Goal: Transaction & Acquisition: Purchase product/service

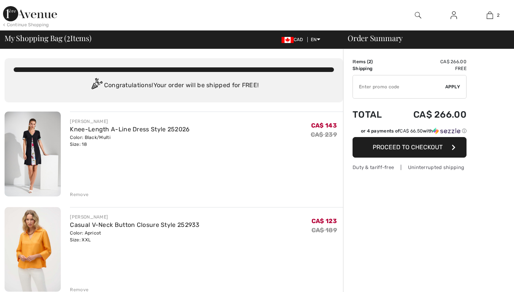
checkbox input "true"
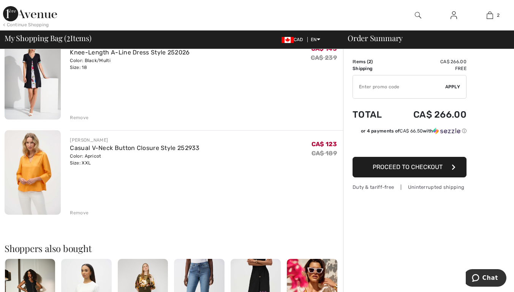
scroll to position [77, 0]
click at [30, 174] on img at bounding box center [33, 172] width 56 height 84
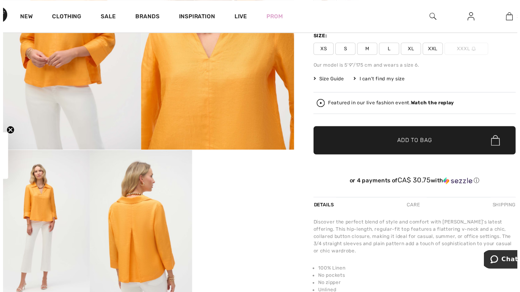
scroll to position [118, 0]
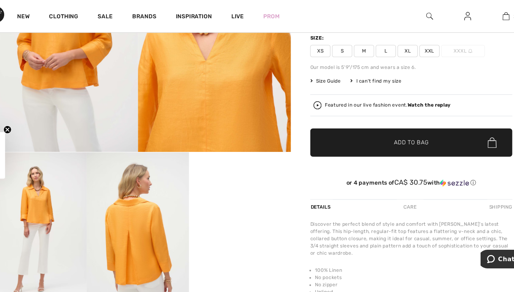
click at [418, 101] on strong "Watch the replay" at bounding box center [418, 98] width 41 height 5
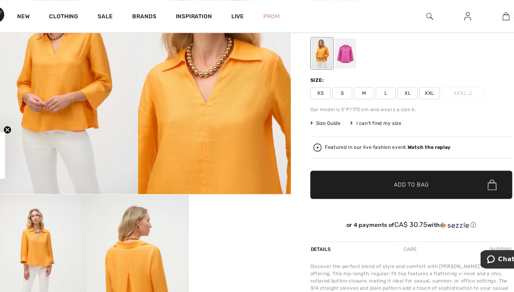
scroll to position [0, 0]
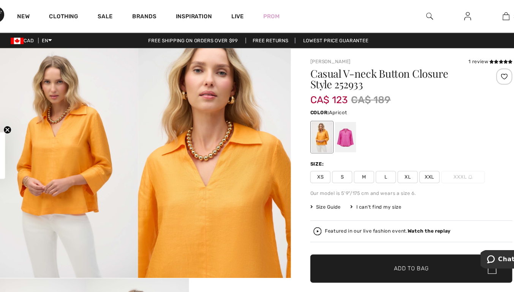
click at [493, 14] on img at bounding box center [490, 15] width 6 height 9
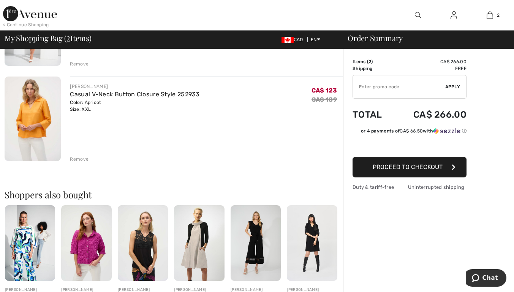
scroll to position [130, 0]
click at [77, 157] on div "Remove" at bounding box center [79, 158] width 19 height 7
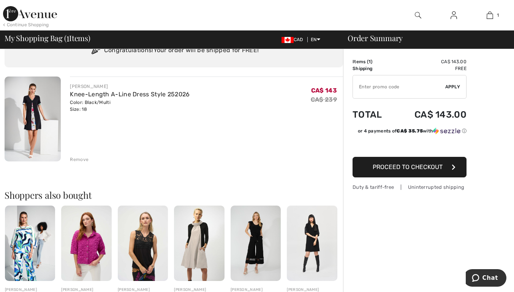
scroll to position [0, 0]
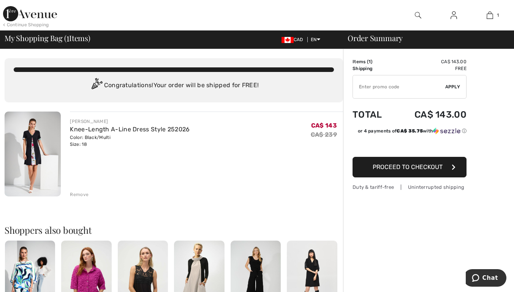
click at [432, 166] on span "Proceed to Checkout" at bounding box center [408, 166] width 70 height 7
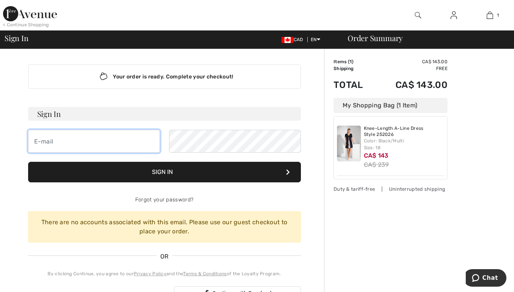
click at [45, 143] on input "email" at bounding box center [94, 141] width 132 height 23
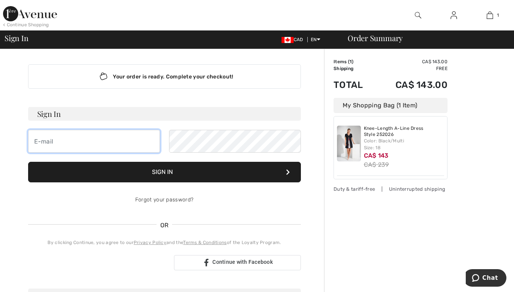
type input "scullspeare@hotmail.com"
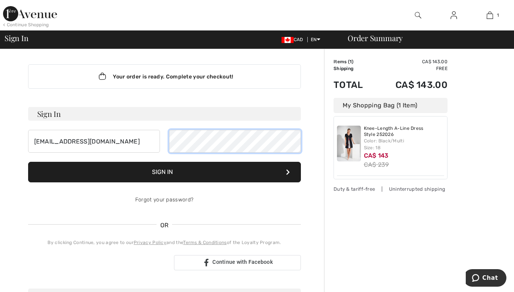
click at [28, 162] on button "Sign In" at bounding box center [164, 172] width 273 height 21
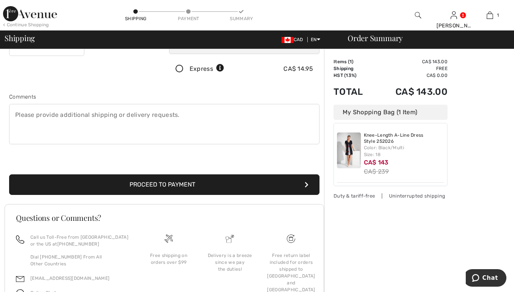
scroll to position [165, 0]
click at [64, 189] on button "Proceed to Payment" at bounding box center [164, 184] width 311 height 21
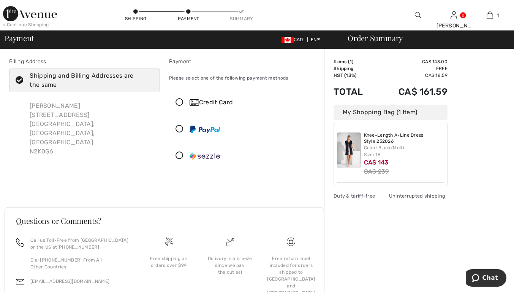
scroll to position [2, 0]
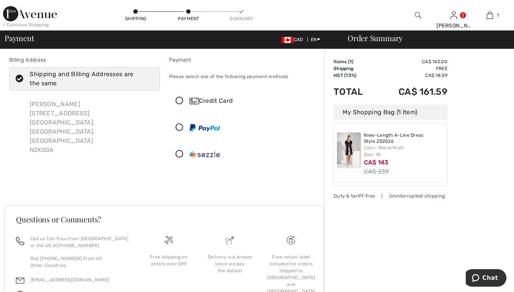
click at [177, 102] on icon at bounding box center [180, 101] width 20 height 8
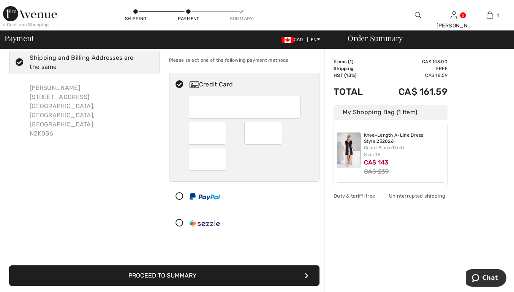
scroll to position [0, 0]
